Goal: Task Accomplishment & Management: Complete application form

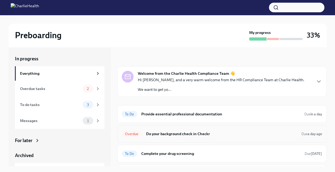
click at [195, 132] on h6 "Do your background check in Checkr" at bounding box center [221, 134] width 151 height 6
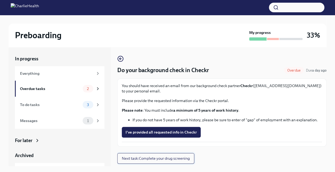
click at [167, 159] on span "Next task : Complete your drug screening" at bounding box center [156, 157] width 68 height 5
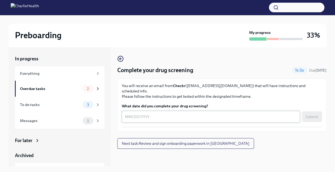
click at [176, 111] on div "x ​" at bounding box center [211, 117] width 178 height 12
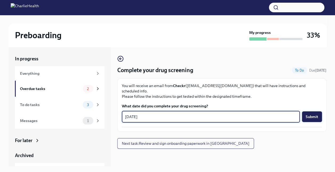
type textarea "[DATE]"
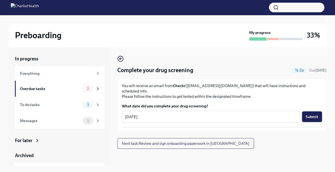
click at [314, 114] on span "Submit" at bounding box center [312, 116] width 13 height 5
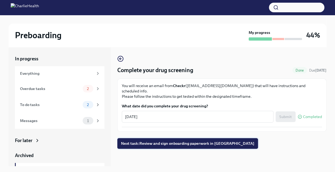
click at [144, 140] on span "Next task : Review and sign onboarding paperwork in [GEOGRAPHIC_DATA]" at bounding box center [187, 142] width 133 height 5
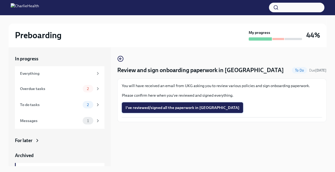
click at [166, 104] on button "I've reviewed/signed all the paperwork in [GEOGRAPHIC_DATA]" at bounding box center [182, 107] width 121 height 11
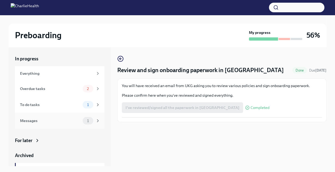
click at [54, 120] on div "Messages" at bounding box center [50, 121] width 61 height 6
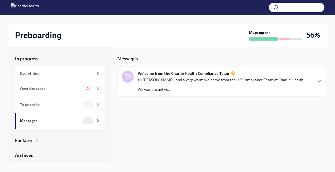
click at [184, 85] on div "Hi [PERSON_NAME], and a very warm welcome from the HR Compliance Team at Charli…" at bounding box center [221, 84] width 167 height 15
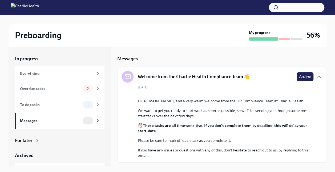
scroll to position [46, 0]
click at [36, 102] on div "To do tasks" at bounding box center [50, 105] width 61 height 6
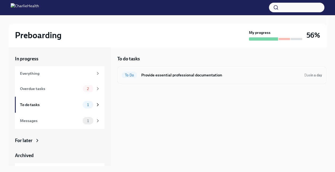
click at [224, 73] on h6 "Provide essential professional documentation" at bounding box center [220, 75] width 159 height 6
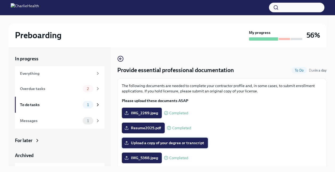
click at [160, 142] on span "Upload a copy of your degree or transcript" at bounding box center [165, 142] width 79 height 5
click at [0, 0] on input "Upload a copy of your degree or transcript" at bounding box center [0, 0] width 0 height 0
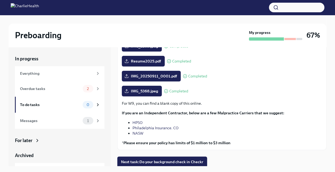
scroll to position [67, 0]
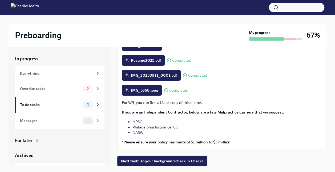
click at [153, 161] on span "Next task : Do your background check in Checkr" at bounding box center [162, 160] width 82 height 5
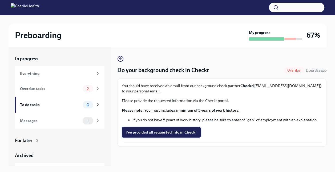
click at [166, 130] on span "I've provided all requested info in Checkr" at bounding box center [161, 131] width 71 height 5
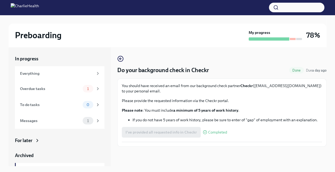
click at [215, 132] on span "Completed" at bounding box center [217, 132] width 19 height 4
click at [52, 88] on div "Overdue tasks" at bounding box center [50, 89] width 61 height 6
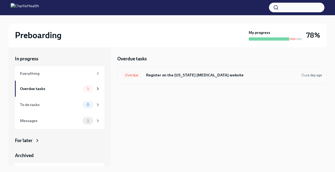
click at [187, 75] on h6 "Register on the [US_STATE] [MEDICAL_DATA] website" at bounding box center [221, 75] width 151 height 6
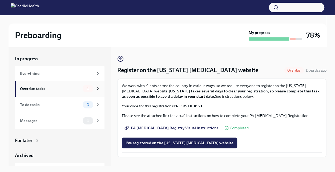
click at [46, 89] on div "Overdue tasks" at bounding box center [50, 89] width 61 height 6
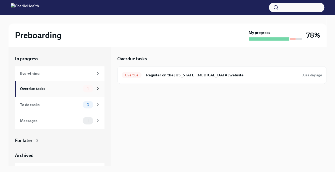
click at [42, 88] on div "Overdue tasks" at bounding box center [50, 89] width 61 height 6
click at [198, 75] on h6 "Register on the [US_STATE] [MEDICAL_DATA] website" at bounding box center [221, 75] width 151 height 6
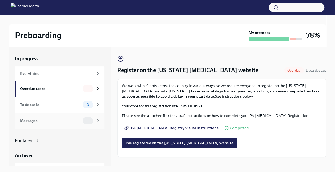
click at [53, 120] on div "Messages" at bounding box center [50, 121] width 61 height 6
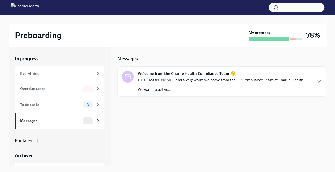
click at [185, 84] on div "Hi [PERSON_NAME], and a very warm welcome from the HR Compliance Team at Charli…" at bounding box center [221, 84] width 167 height 15
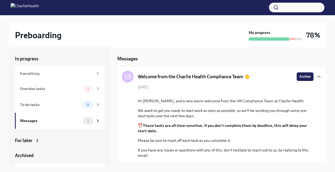
scroll to position [46, 0]
click at [50, 91] on div "Overdue tasks" at bounding box center [50, 89] width 61 height 6
